Goal: Consume media (video, audio)

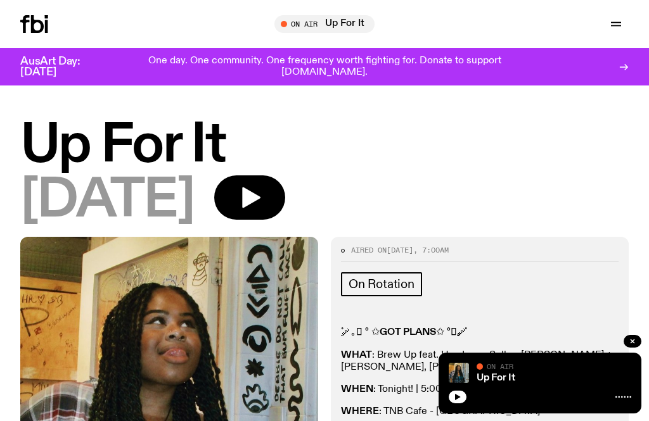
click at [459, 392] on button "button" at bounding box center [458, 397] width 18 height 13
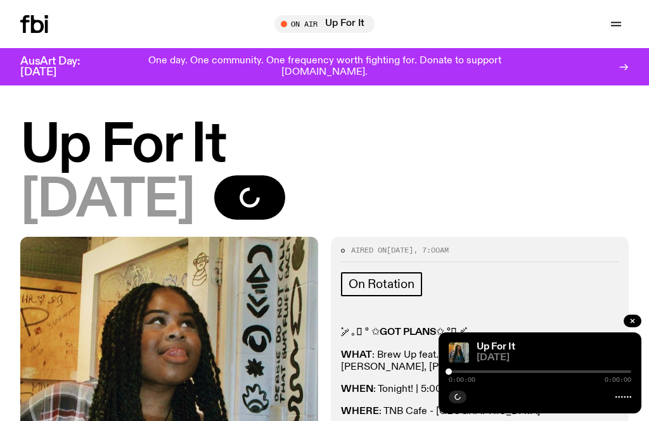
click at [328, 25] on span "Tune in live" at bounding box center [328, 24] width 80 height 10
